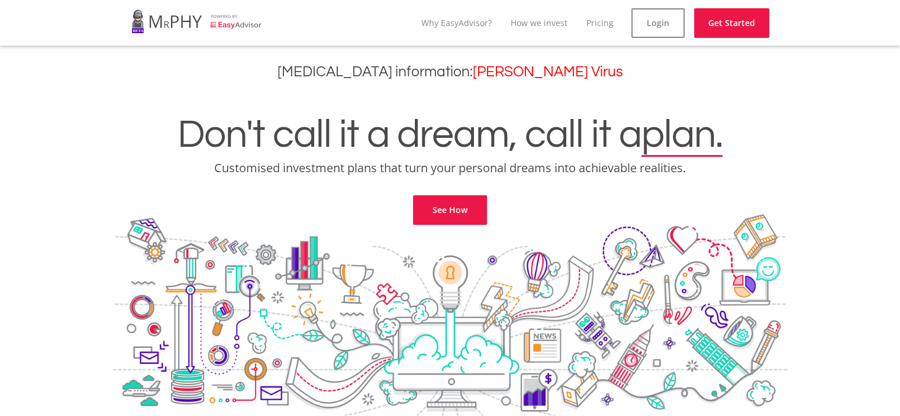
click at [343, 224] on div "Don't call it a dream, call it a plan. Customised investment plans that turn yo…" at bounding box center [450, 155] width 882 height 140
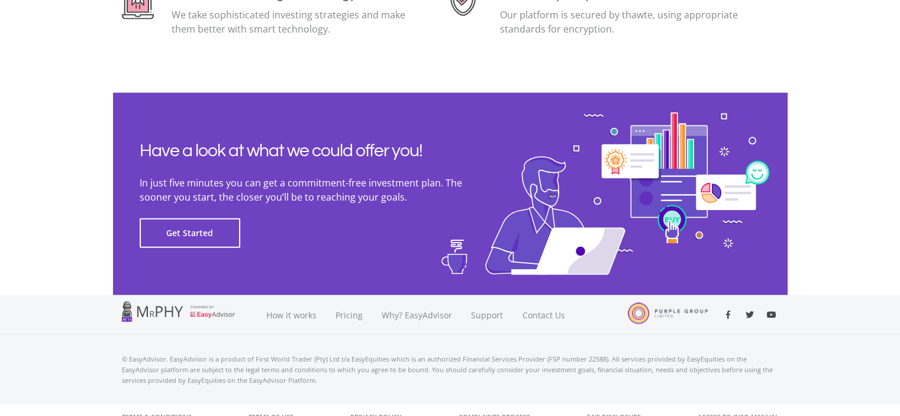
scroll to position [2696, 0]
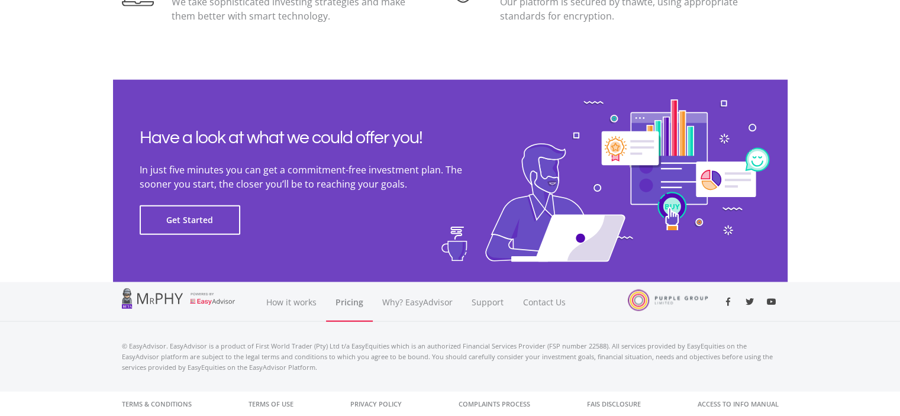
click at [339, 302] on link "Pricing" at bounding box center [349, 302] width 47 height 40
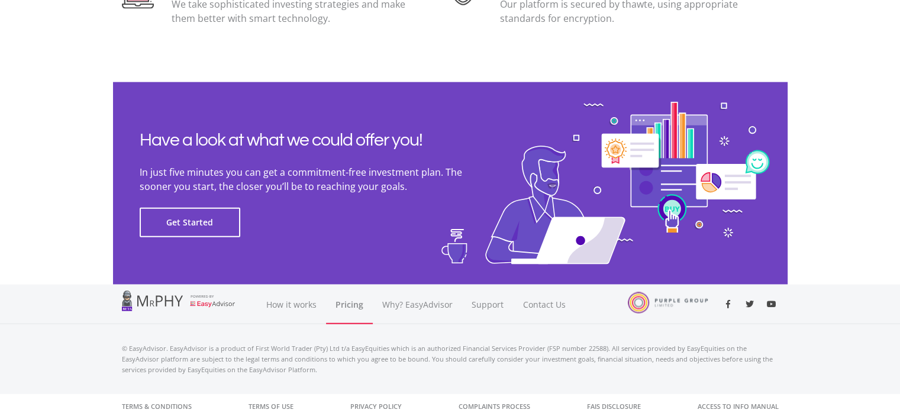
scroll to position [2696, 0]
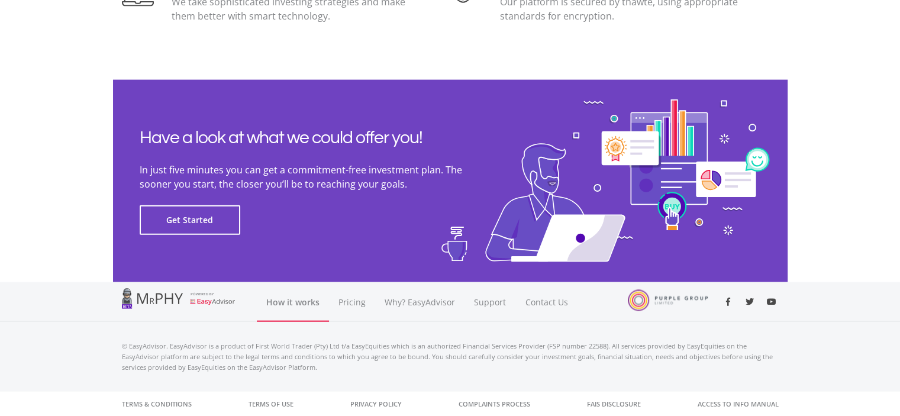
click at [301, 298] on link "How it works" at bounding box center [293, 302] width 72 height 40
